Goal: Information Seeking & Learning: Find specific page/section

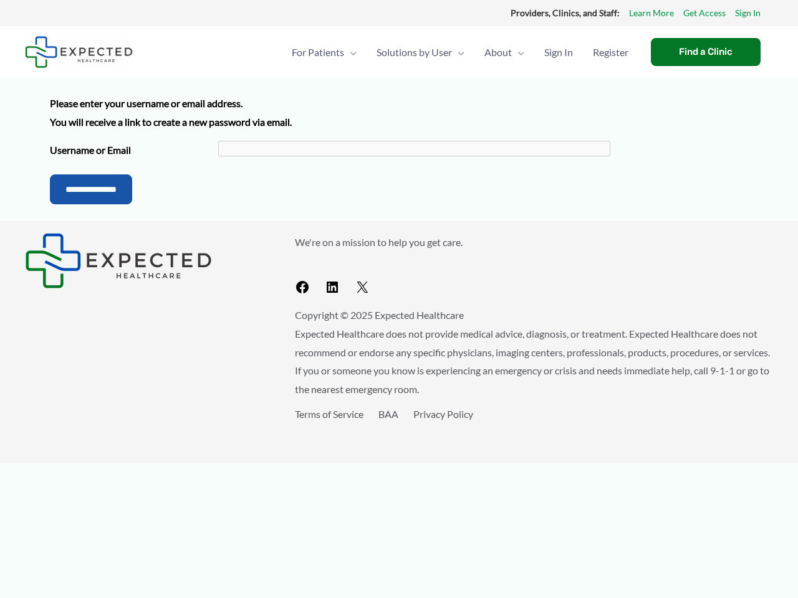
click at [399, 232] on div "We're on a mission to help you get care. Facebook LinkedIn X Copyright © 2025 E…" at bounding box center [399, 342] width 798 height 243
